Goal: Task Accomplishment & Management: Complete application form

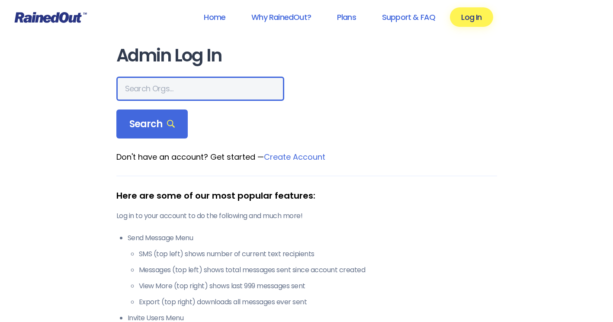
click at [143, 96] on input "text" at bounding box center [200, 89] width 168 height 24
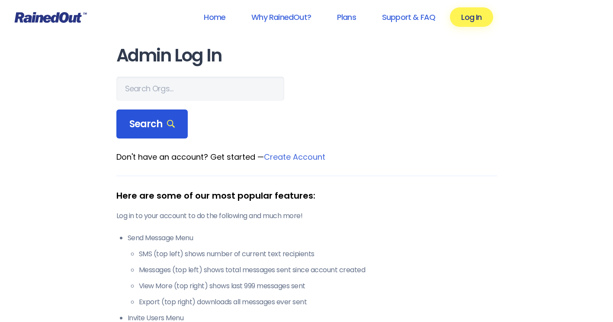
click at [154, 122] on span "Search" at bounding box center [152, 124] width 46 height 12
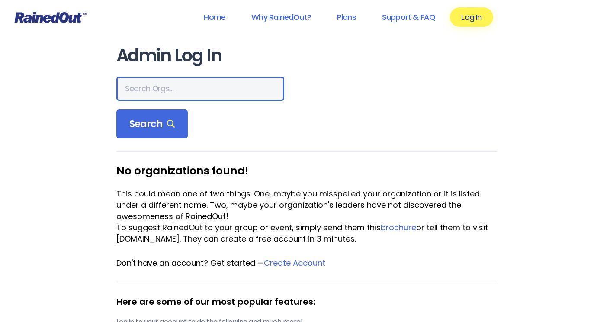
click at [150, 94] on input "text" at bounding box center [200, 89] width 168 height 24
type input "HFHS ALLEGIANCE"
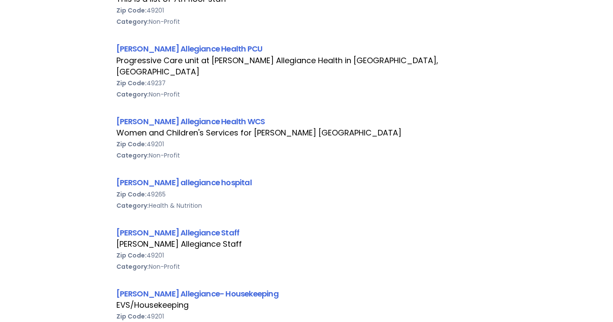
scroll to position [563, 0]
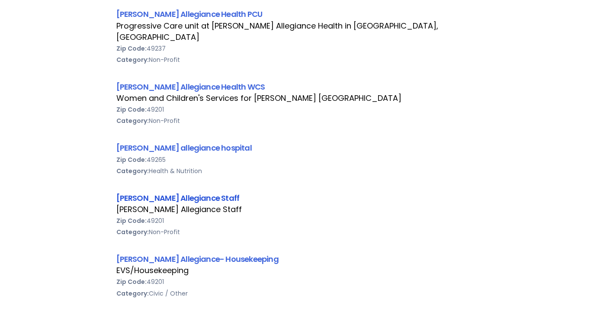
click at [190, 193] on link "[PERSON_NAME] Allegiance Staff" at bounding box center [177, 198] width 123 height 11
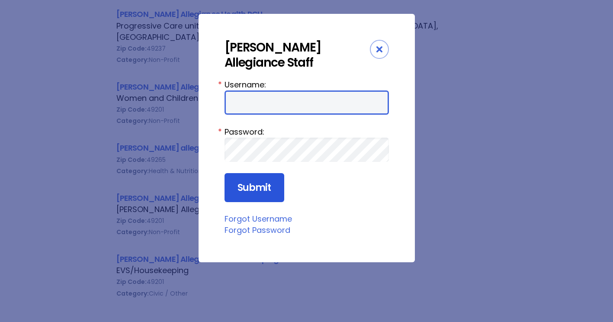
type input "HFAstaff"
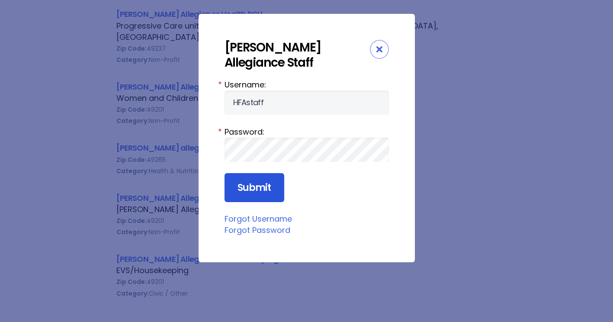
click at [254, 187] on input "Submit" at bounding box center [255, 187] width 60 height 29
click at [281, 189] on input "Submit" at bounding box center [255, 187] width 60 height 29
click at [248, 181] on input "Submit" at bounding box center [255, 187] width 60 height 29
